Goal: Book appointment/travel/reservation

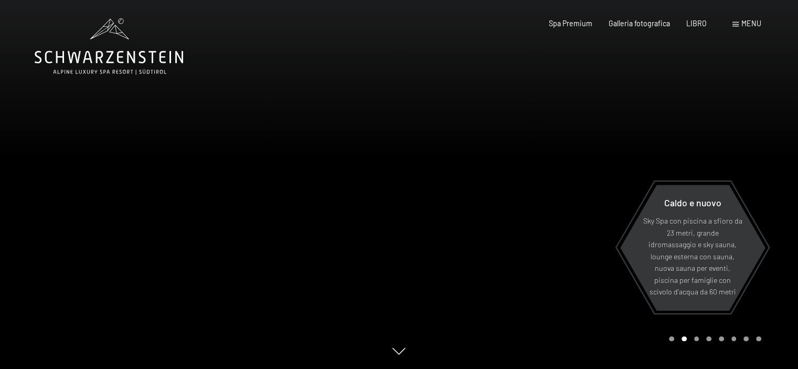
click at [743, 21] on font "menu" at bounding box center [752, 23] width 20 height 9
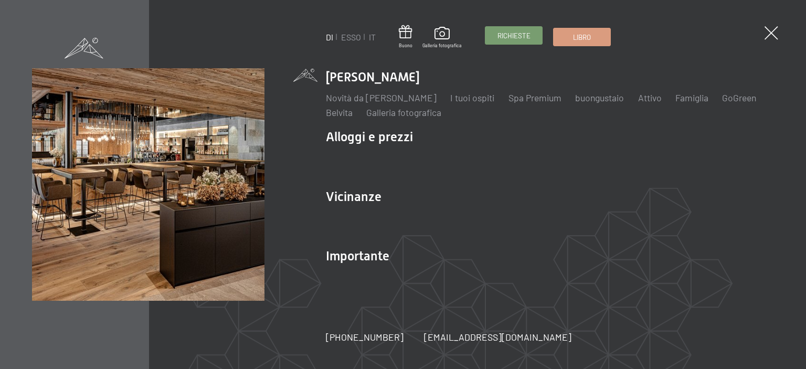
click at [513, 35] on font "Richieste" at bounding box center [514, 35] width 33 height 8
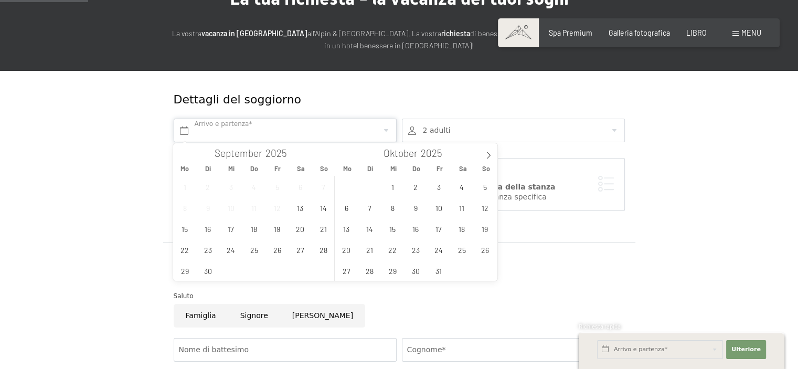
click at [250, 134] on input "text" at bounding box center [285, 131] width 223 height 24
click at [187, 230] on span "15" at bounding box center [185, 228] width 20 height 20
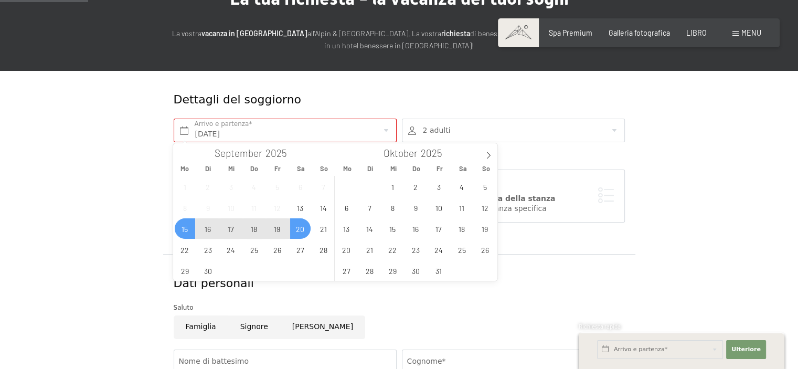
click at [300, 233] on span "20" at bounding box center [300, 228] width 20 height 20
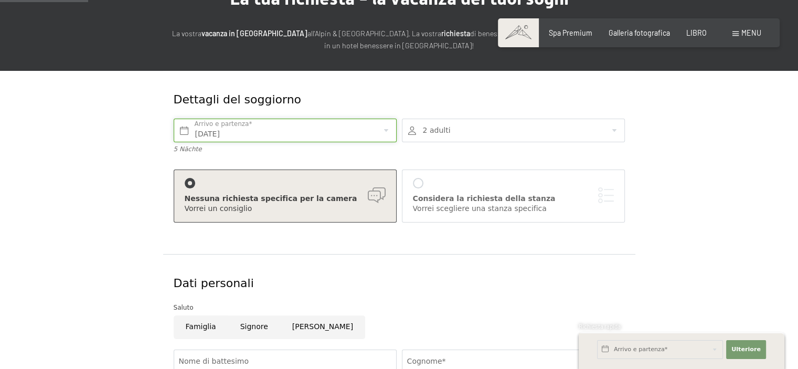
type input "Mo. 15.09.2025 - Sa. 20.09.2025"
click at [199, 186] on div "Nessuna richiesta specifica per la camera Vorrei un consiglio" at bounding box center [285, 196] width 201 height 36
click at [371, 194] on div "Nessuna richiesta specifica per la camera" at bounding box center [285, 199] width 201 height 10
click at [417, 184] on div at bounding box center [418, 183] width 10 height 10
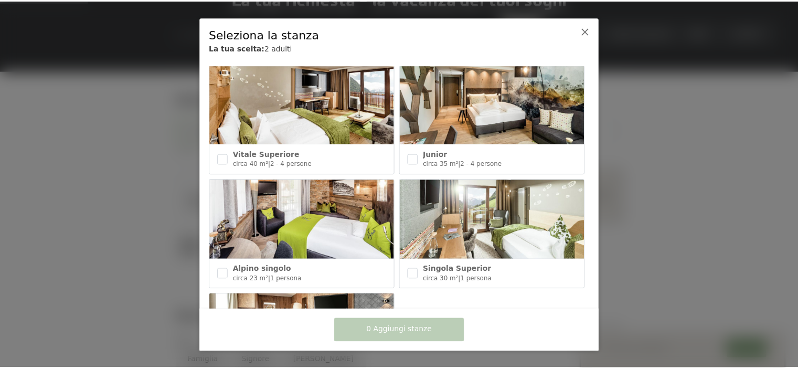
scroll to position [372, 0]
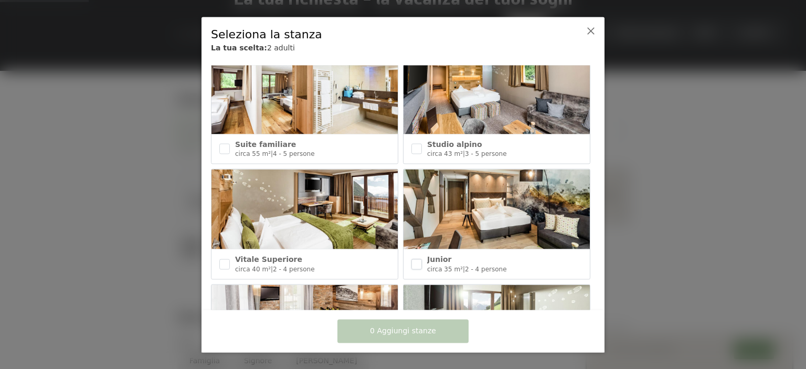
click at [414, 259] on input "checkbox" at bounding box center [417, 264] width 10 height 10
checkbox input "true"
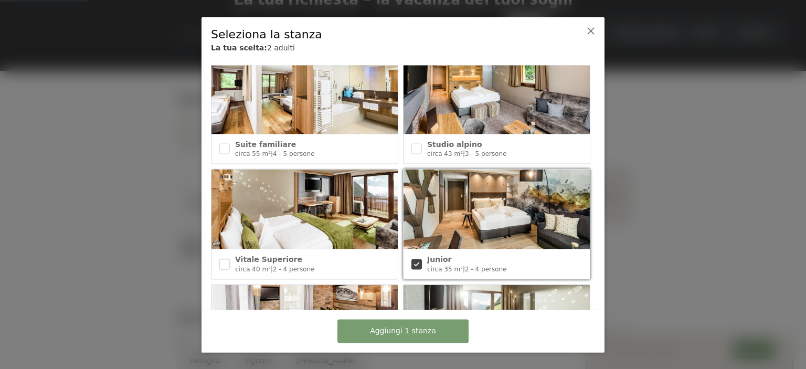
click at [224, 259] on input "checkbox" at bounding box center [224, 264] width 10 height 10
checkbox input "true"
click at [416, 334] on font "Aggiungi 2 stanze" at bounding box center [403, 331] width 66 height 8
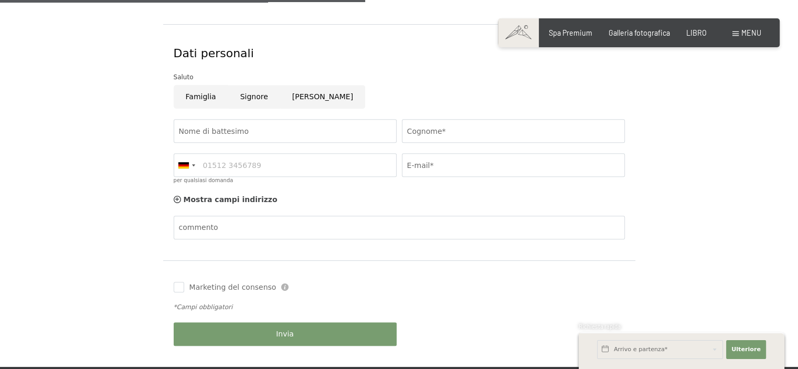
scroll to position [525, 0]
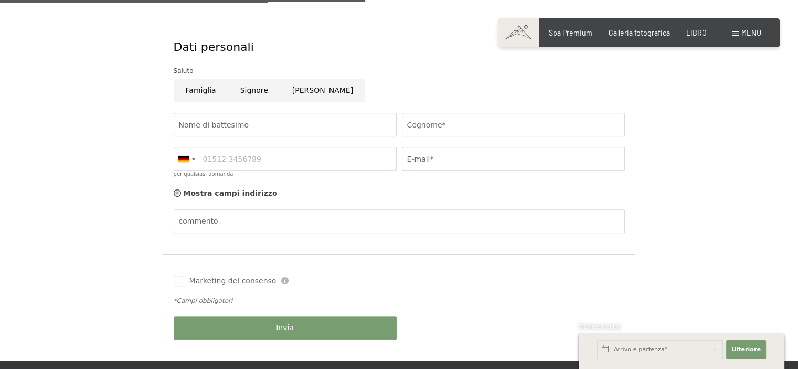
click at [197, 91] on input "Famiglia" at bounding box center [201, 91] width 55 height 24
radio input "true"
click at [279, 122] on input "Nome di battesimo" at bounding box center [285, 125] width 223 height 24
type input "Giuseppina"
type input "Luongo"
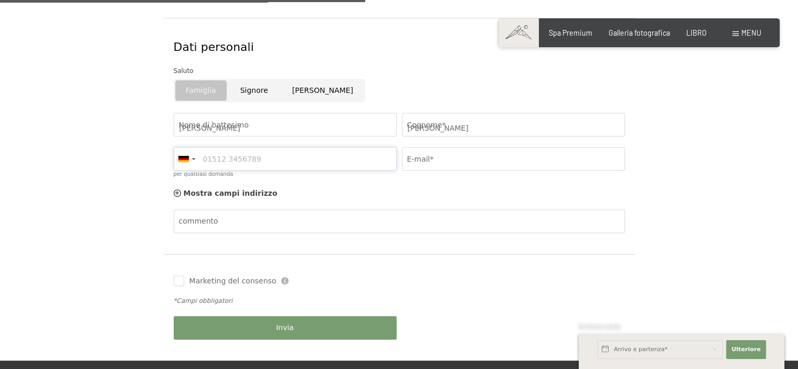
type input "3281519083"
type input "rosarossa726@hotmail.com"
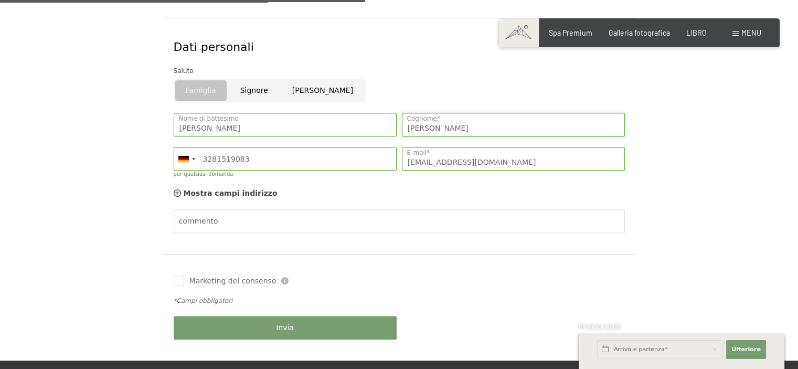
click at [458, 125] on input "Luongo" at bounding box center [513, 125] width 223 height 24
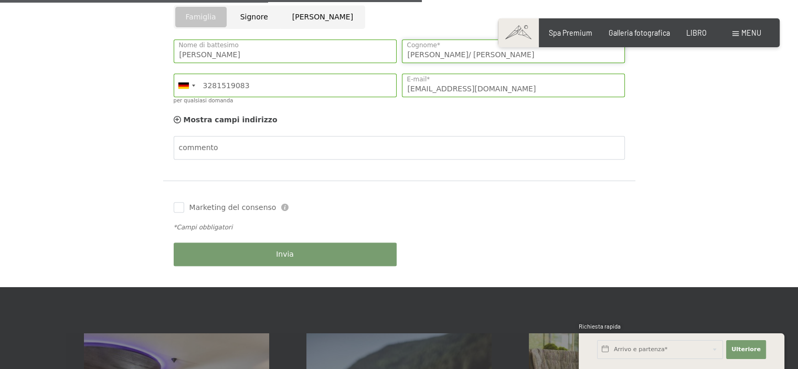
scroll to position [630, 0]
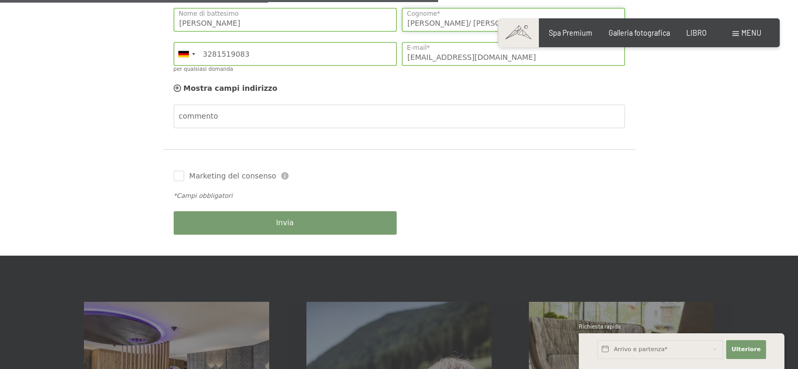
type input "Luongo/ Esposito"
click at [288, 225] on font "Invia" at bounding box center [285, 222] width 18 height 8
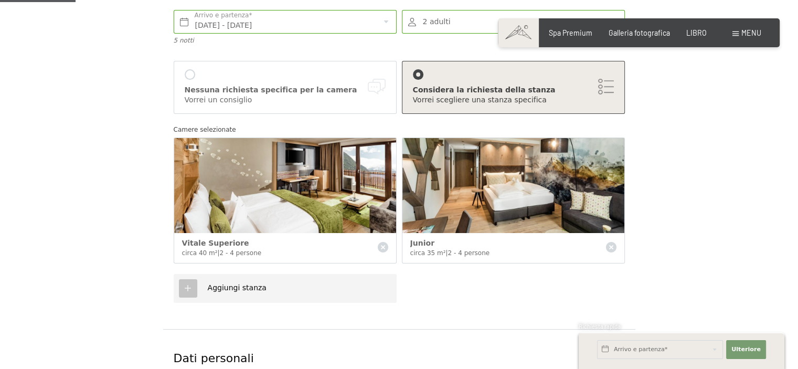
scroll to position [105, 0]
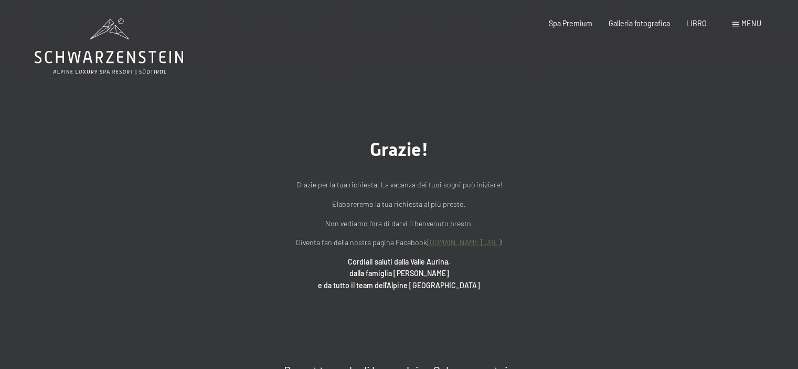
click at [752, 23] on font "menu" at bounding box center [752, 23] width 20 height 9
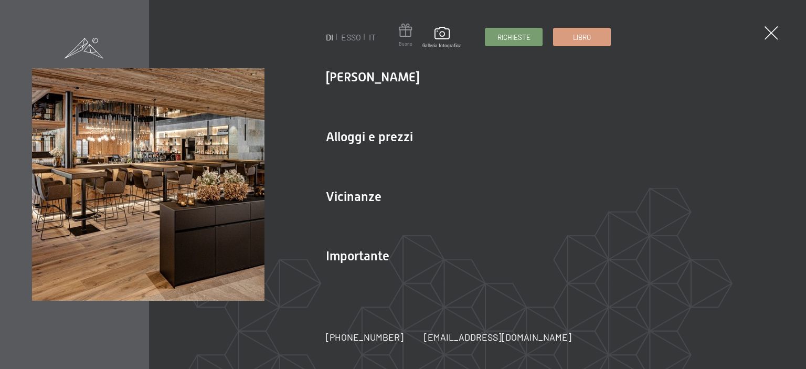
click at [406, 28] on span at bounding box center [406, 32] width 14 height 17
click at [405, 34] on span at bounding box center [406, 32] width 14 height 17
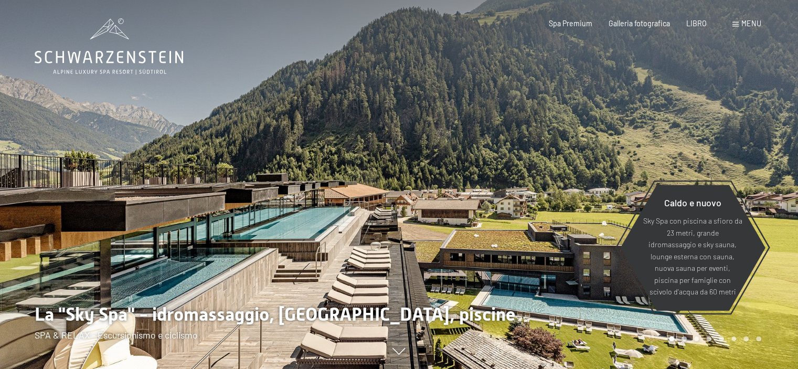
click at [777, 167] on div at bounding box center [598, 184] width 399 height 369
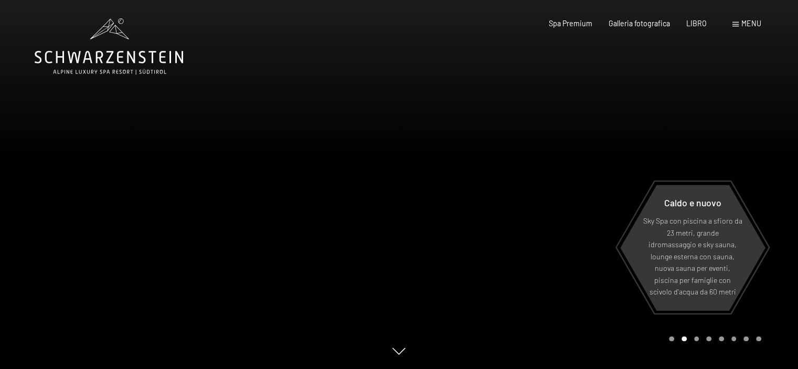
click at [777, 167] on div at bounding box center [598, 184] width 399 height 369
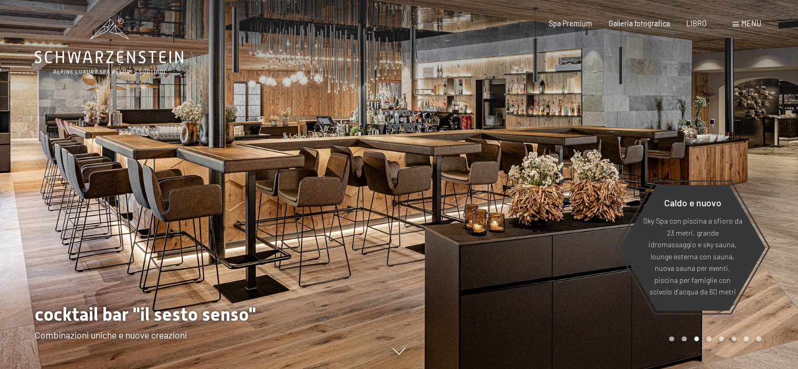
click at [777, 167] on div at bounding box center [598, 184] width 399 height 369
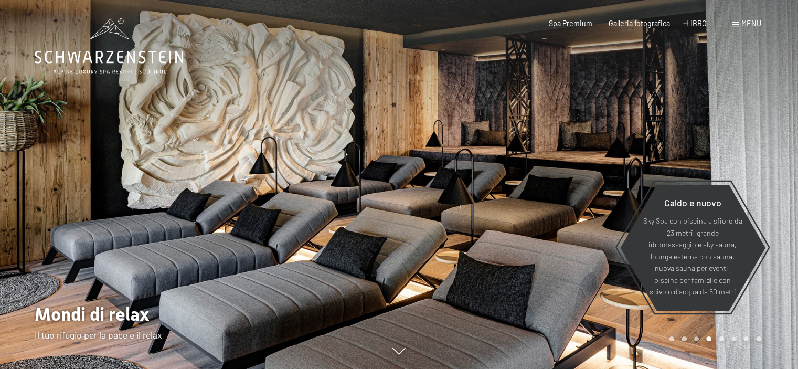
click at [777, 167] on div at bounding box center [598, 184] width 399 height 369
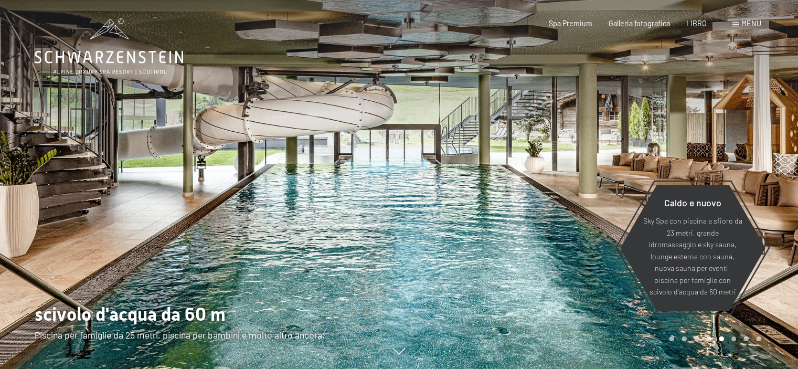
click at [777, 167] on div at bounding box center [598, 184] width 399 height 369
